Goal: Task Accomplishment & Management: Use online tool/utility

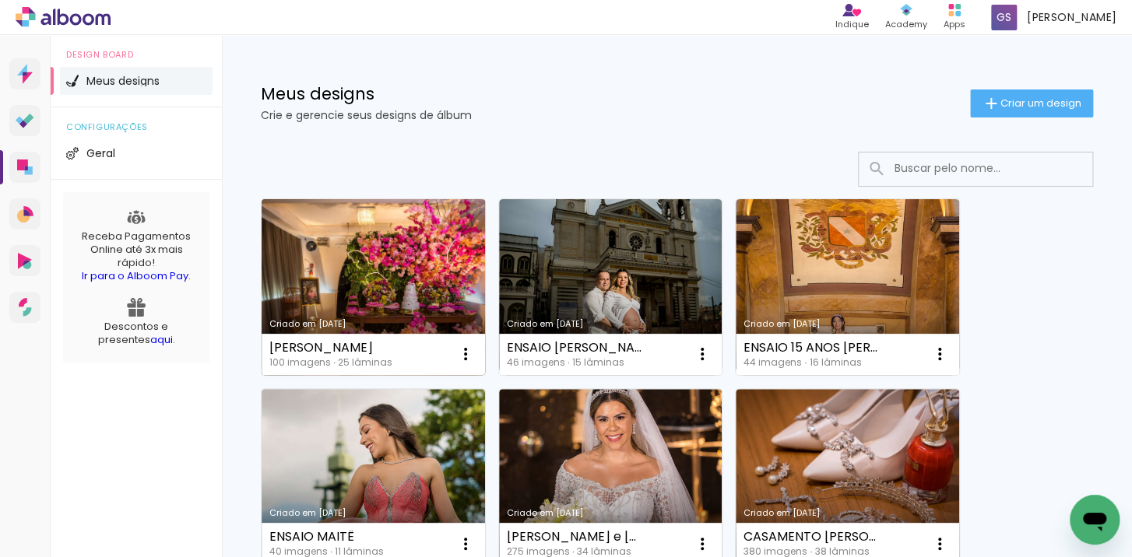
click at [389, 254] on link "Criado em [DATE]" at bounding box center [373, 287] width 223 height 176
